Goal: Information Seeking & Learning: Learn about a topic

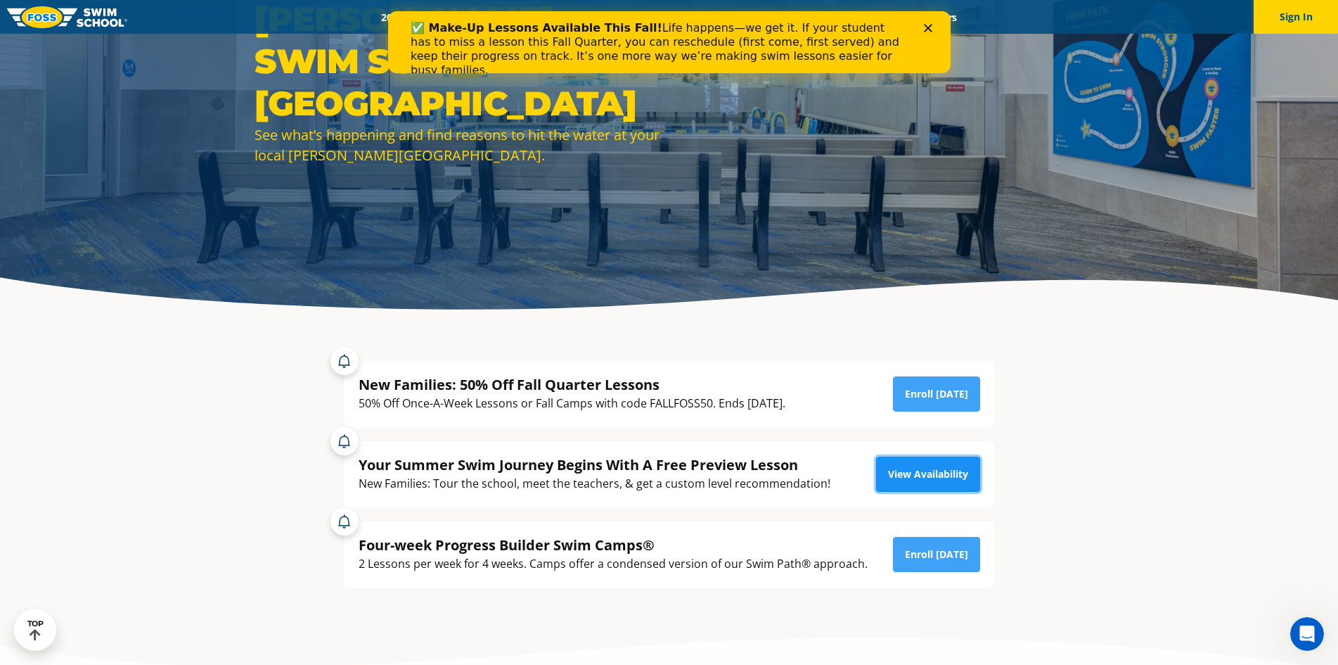
click at [940, 472] on link "View Availability" at bounding box center [928, 473] width 104 height 35
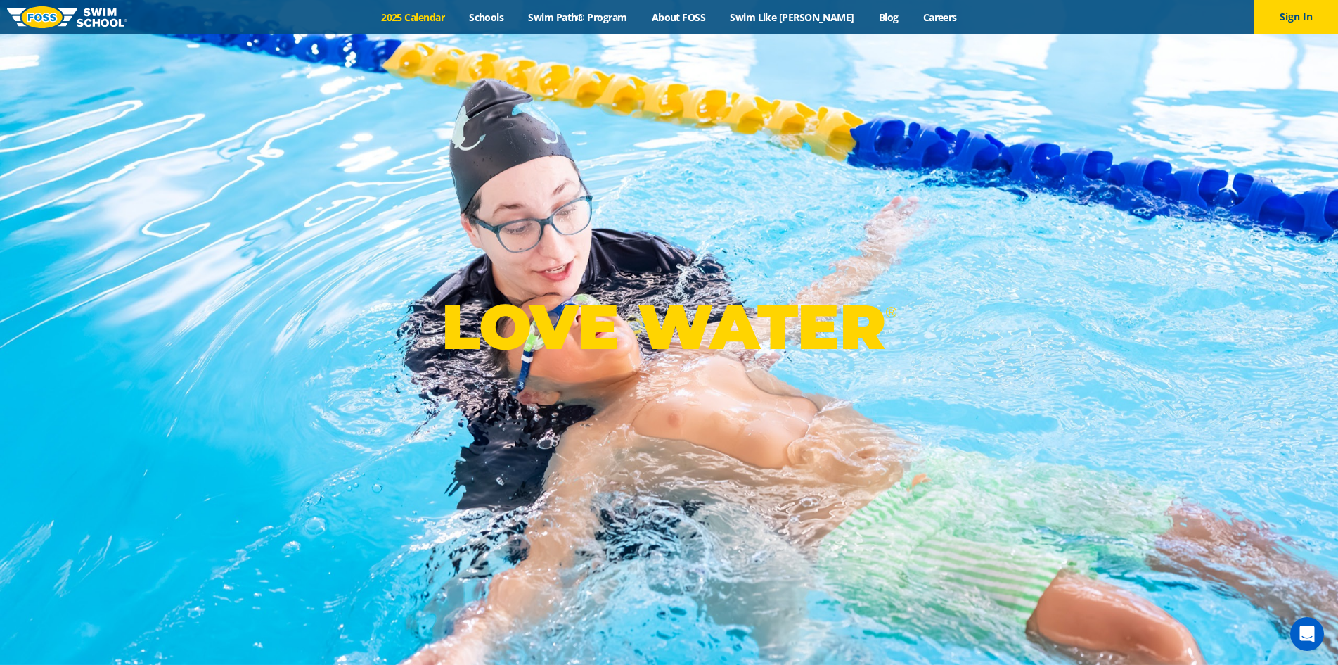
click at [447, 19] on link "2025 Calendar" at bounding box center [413, 17] width 88 height 13
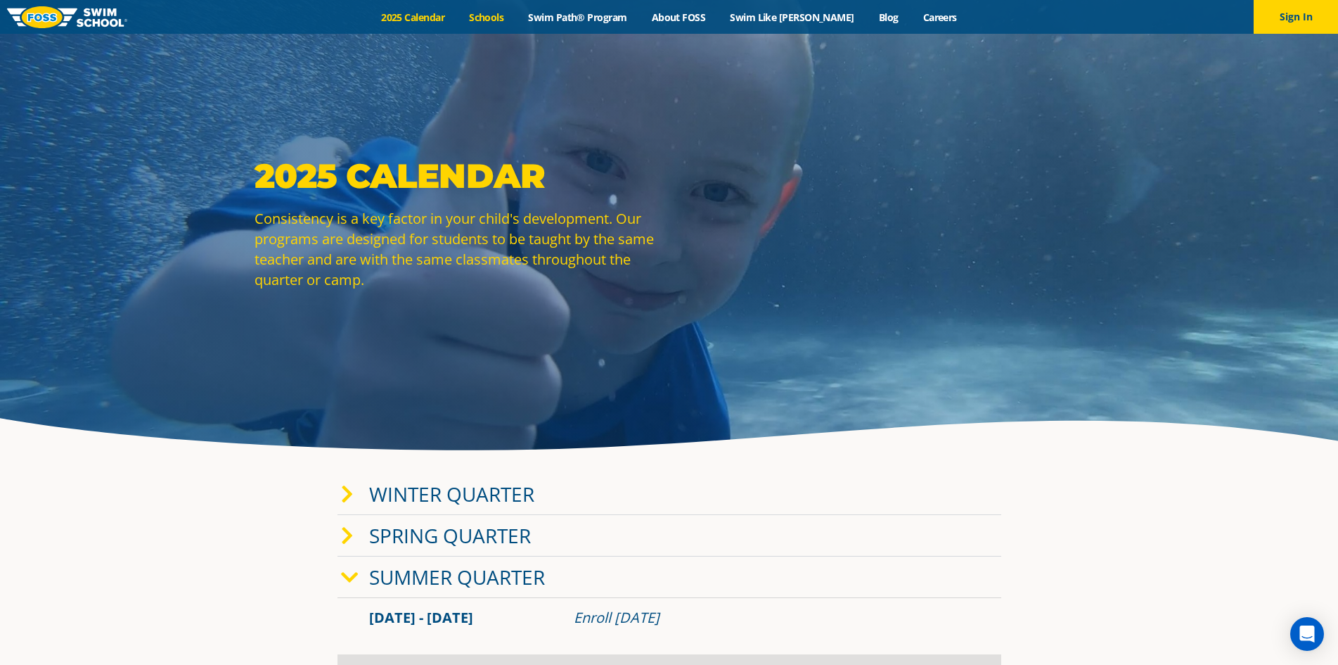
click at [512, 14] on link "Schools" at bounding box center [486, 17] width 59 height 13
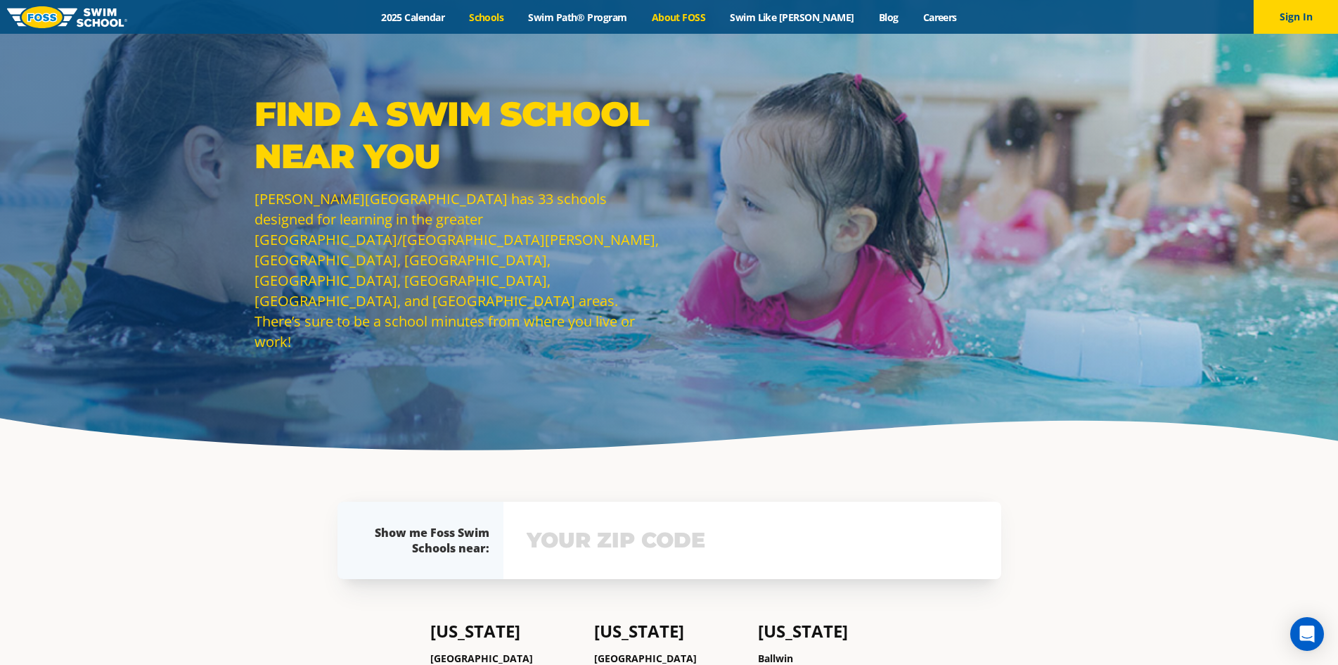
click at [709, 19] on link "About FOSS" at bounding box center [678, 17] width 79 height 13
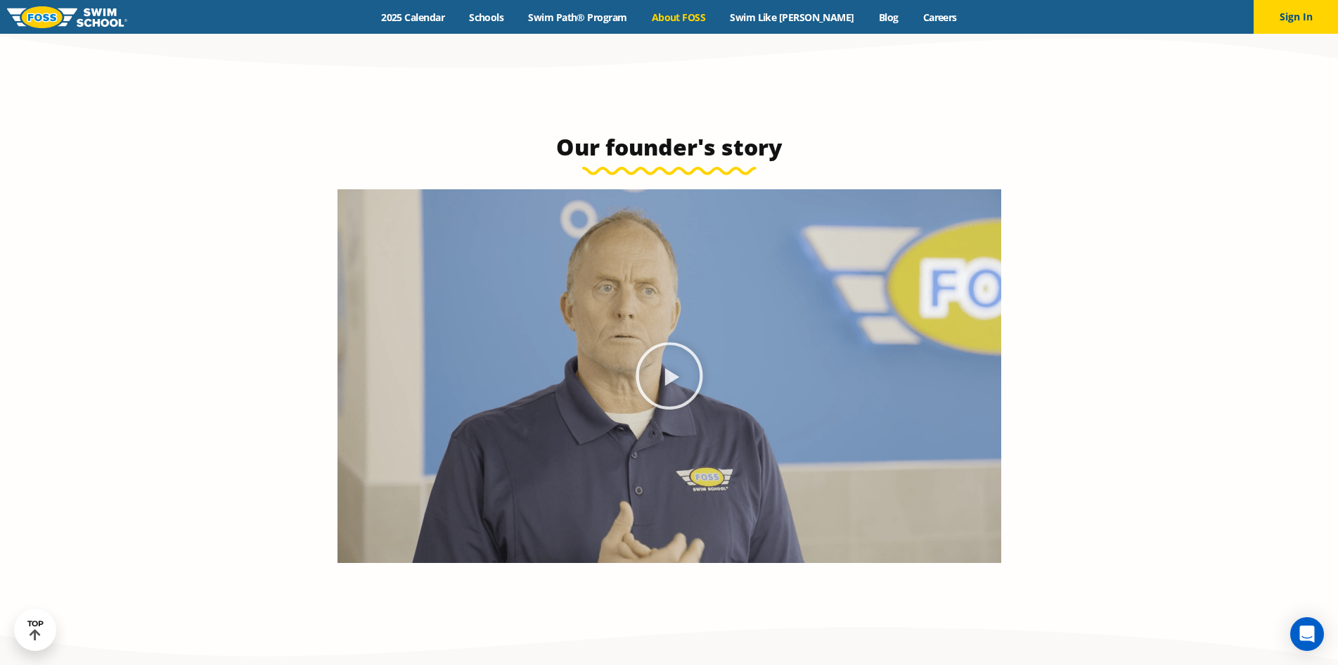
scroll to position [492, 0]
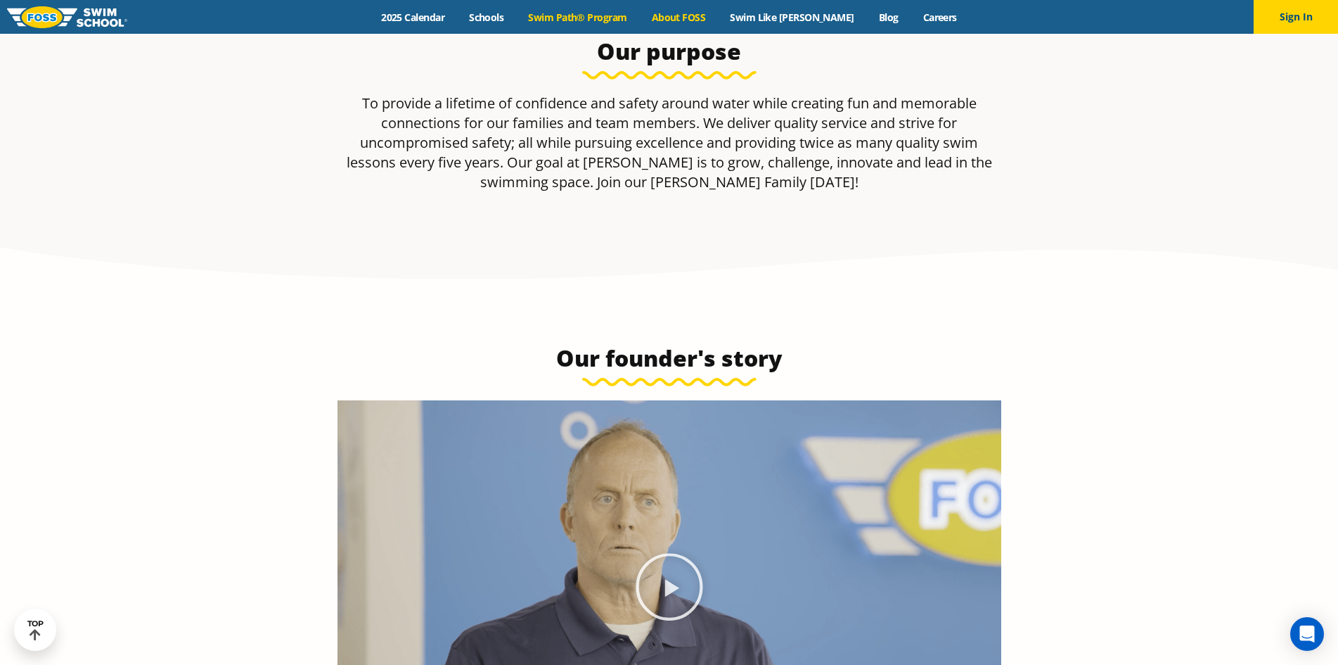
click at [594, 13] on link "Swim Path® Program" at bounding box center [577, 17] width 123 height 13
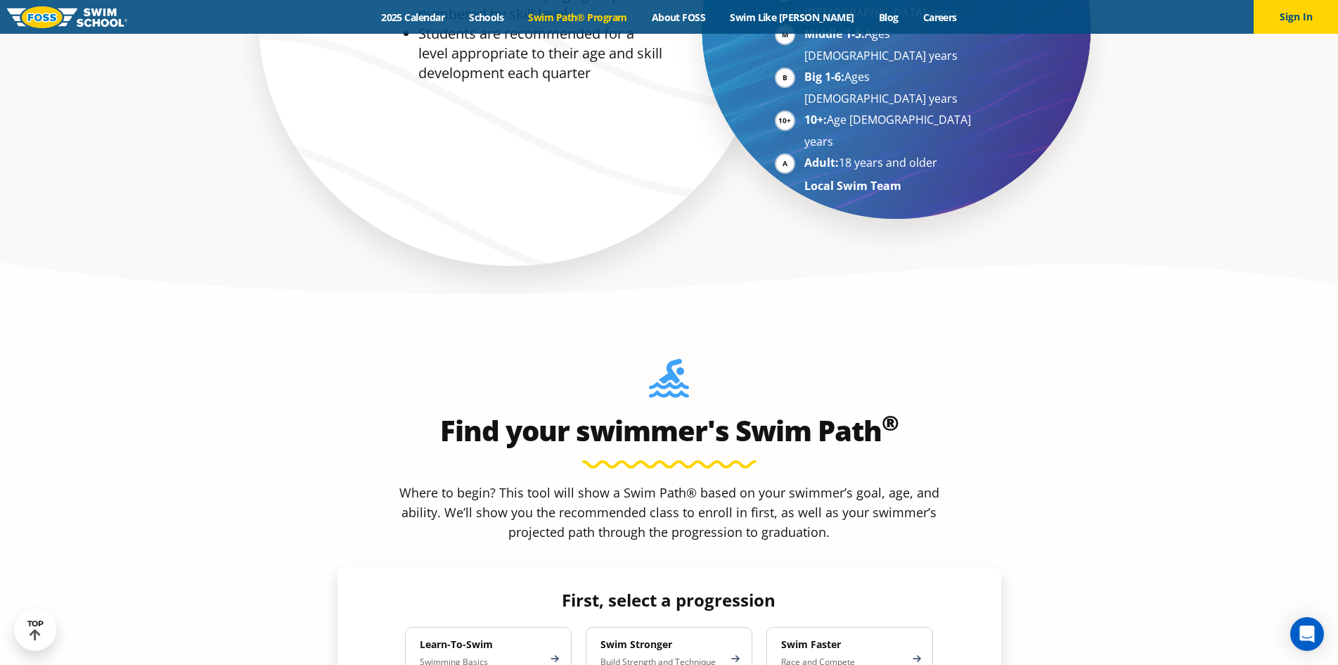
scroll to position [1266, 0]
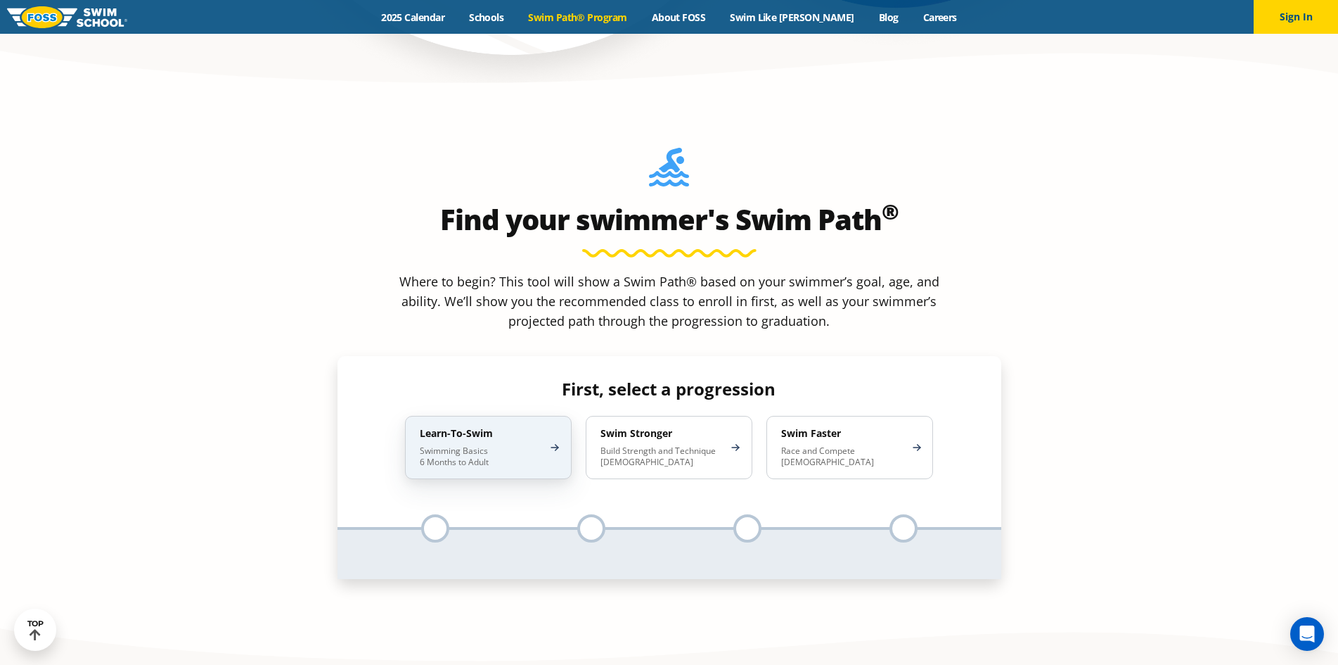
click at [531, 416] on div "Learn-To-Swim Swimming Basics 6 Months to Adult" at bounding box center [488, 447] width 167 height 63
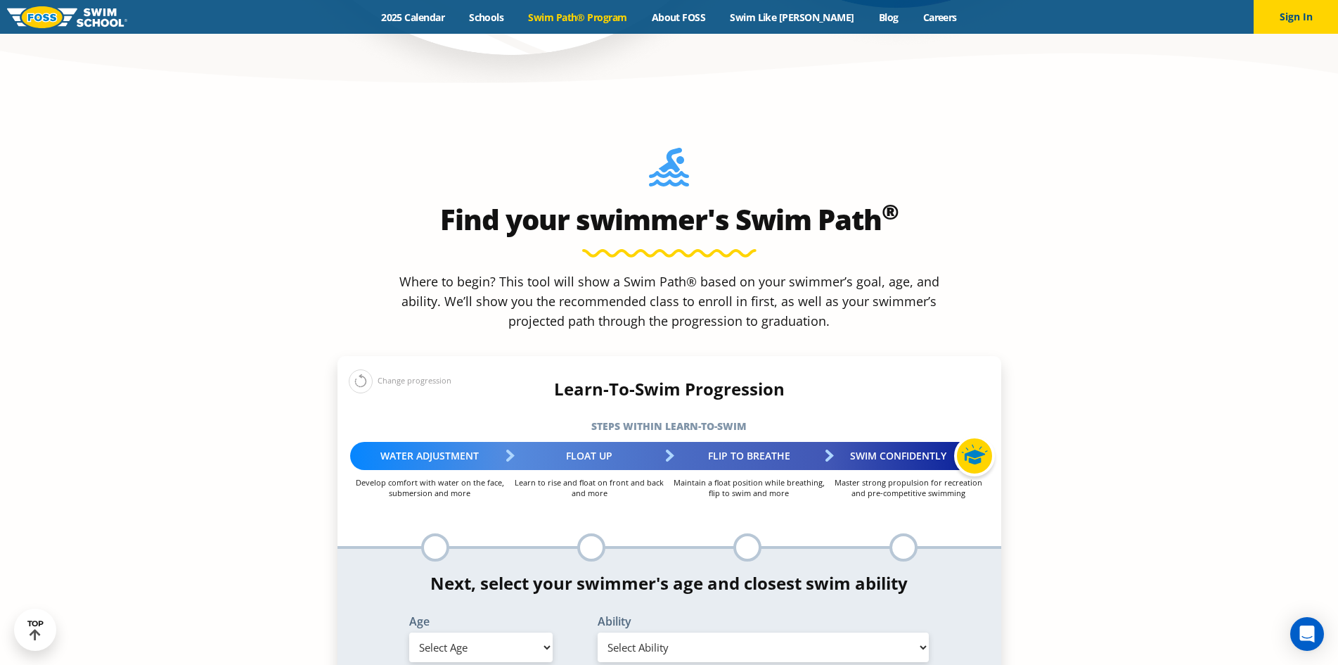
click at [520, 632] on select "Select Age [DEMOGRAPHIC_DATA] months - 1 year 1 year 2 years 3 years 4 years 5 …" at bounding box center [480, 647] width 143 height 30
select select "3-years"
click at [409, 632] on select "Select Age [DEMOGRAPHIC_DATA] months - 1 year 1 year 2 years 3 years 4 years 5 …" at bounding box center [480, 647] width 143 height 30
click at [854, 632] on select "Select Ability First in-water experience When in the water, reliant on a life j…" at bounding box center [764, 647] width 332 height 30
click at [598, 632] on select "Select Ability First in-water experience When in the water, reliant on a life j…" at bounding box center [764, 647] width 332 height 30
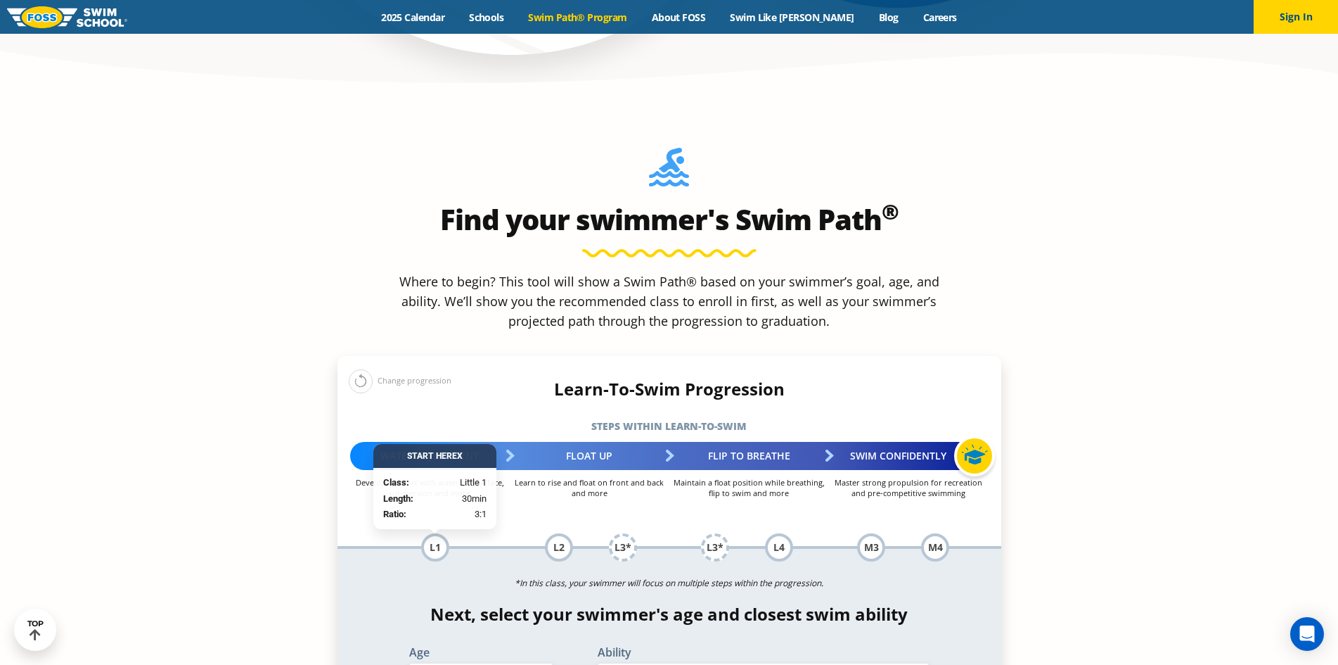
scroll to position [1547, 0]
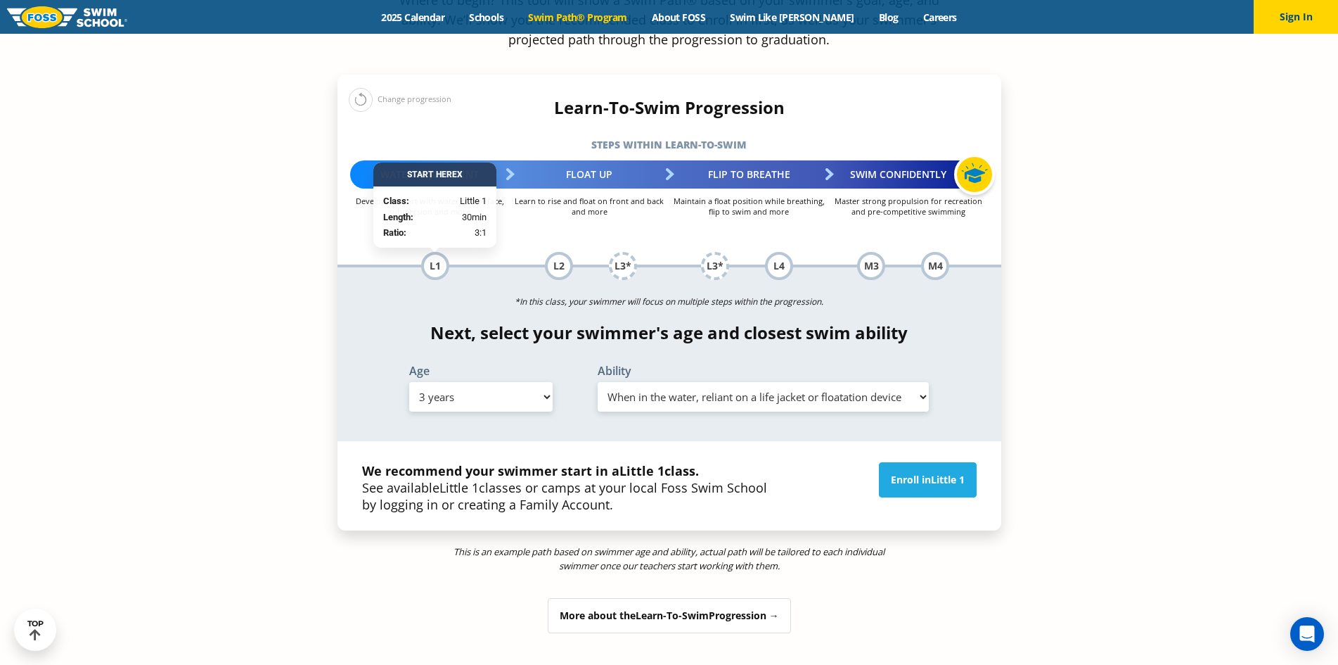
click at [801, 382] on select "Select Ability First in-water experience When in the water, reliant on a life j…" at bounding box center [764, 397] width 332 height 30
select select "3-years-uncomfortable-putting-face-in-the-water-andor-getting-water-on-ears-whi…"
click at [598, 382] on select "Select Ability First in-water experience When in the water, reliant on a life j…" at bounding box center [764, 397] width 332 height 30
